Goal: Task Accomplishment & Management: Manage account settings

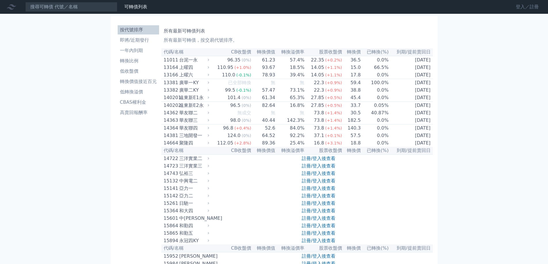
click at [517, 9] on link "登入／註冊" at bounding box center [527, 6] width 32 height 9
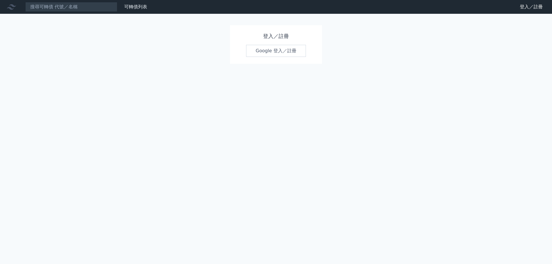
click at [267, 49] on link "Google 登入／註冊" at bounding box center [276, 51] width 60 height 12
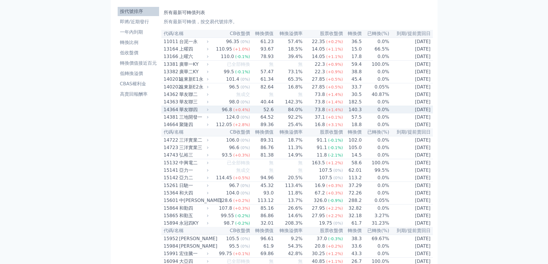
scroll to position [29, 0]
